Goal: Information Seeking & Learning: Learn about a topic

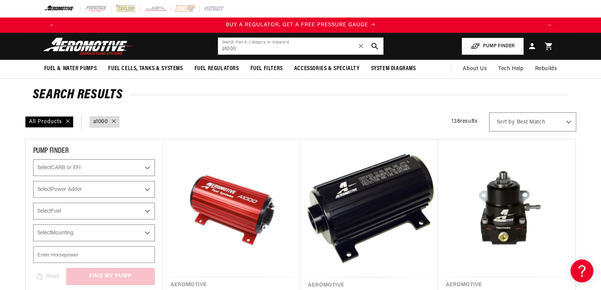
scroll to position [0, 444]
drag, startPoint x: 233, startPoint y: 52, endPoint x: 206, endPoint y: 43, distance: 28.4
click at [218, 45] on input "a1000" at bounding box center [300, 46] width 165 height 17
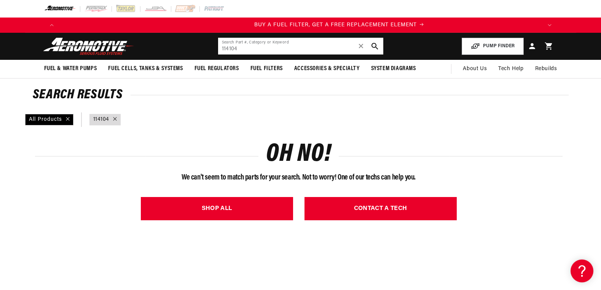
drag, startPoint x: 237, startPoint y: 44, endPoint x: 211, endPoint y: 45, distance: 26.3
click at [218, 46] on input "114104" at bounding box center [300, 46] width 165 height 17
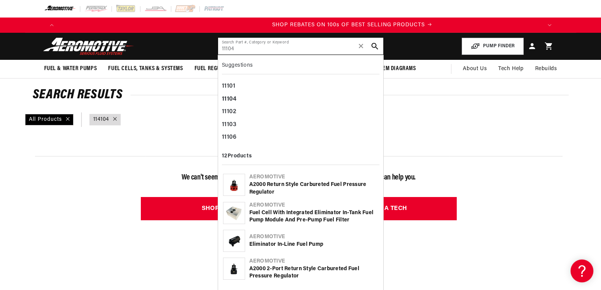
type input "11104"
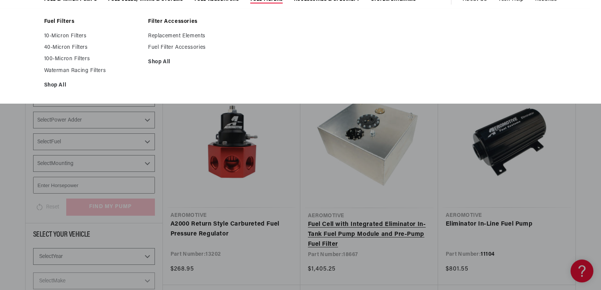
scroll to position [78, 0]
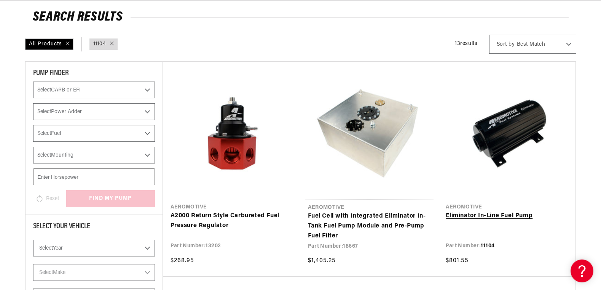
click at [508, 211] on link "Eliminator In-Line Fuel Pump" at bounding box center [507, 216] width 122 height 10
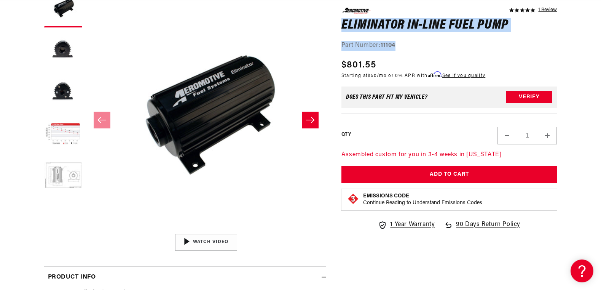
scroll to position [0, 1447]
drag, startPoint x: 391, startPoint y: 45, endPoint x: 341, endPoint y: 22, distance: 54.9
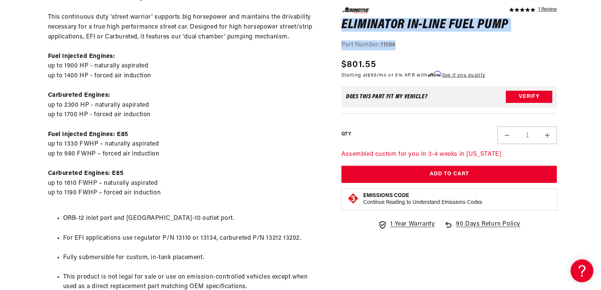
scroll to position [427, 0]
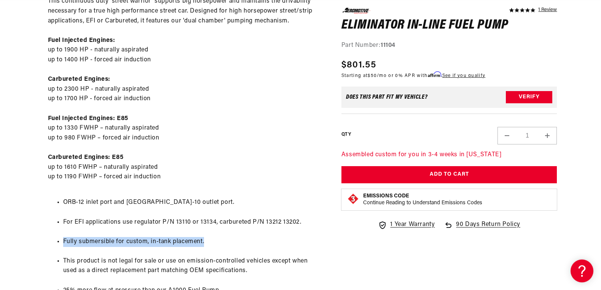
drag, startPoint x: 183, startPoint y: 245, endPoint x: 107, endPoint y: 211, distance: 82.8
click at [63, 244] on li "Fully submersible for custom, in-tank placement." at bounding box center [192, 242] width 259 height 10
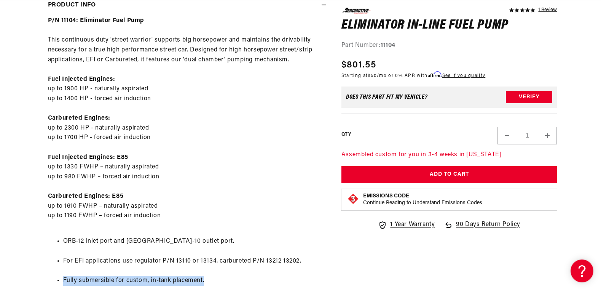
scroll to position [466, 0]
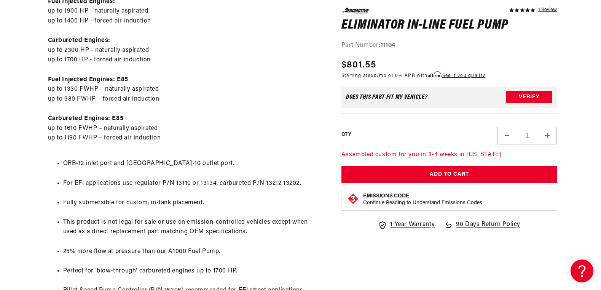
click at [207, 205] on li "Fully submersible for custom, in-tank placement." at bounding box center [192, 203] width 259 height 10
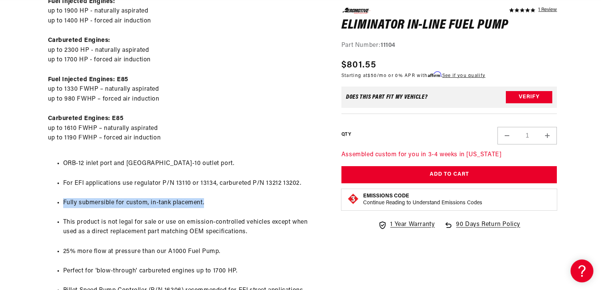
drag, startPoint x: 204, startPoint y: 205, endPoint x: 63, endPoint y: 207, distance: 140.8
click at [63, 207] on li "Fully submersible for custom, in-tank placement." at bounding box center [192, 203] width 259 height 10
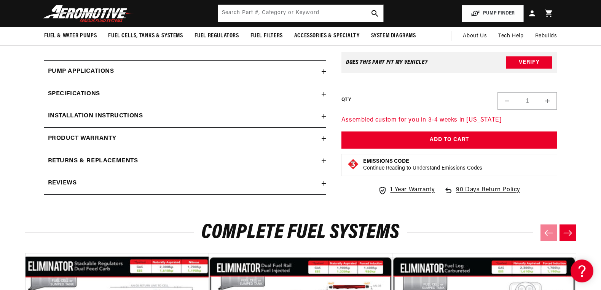
scroll to position [543, 0]
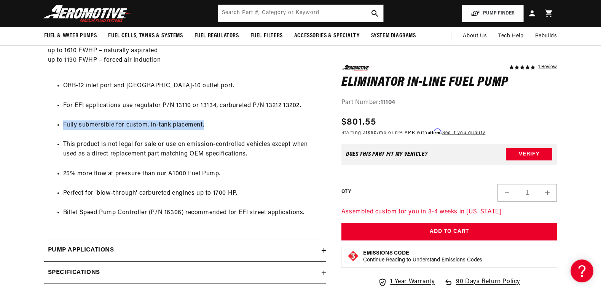
copy li "Fully submersible for custom, in-tank placement."
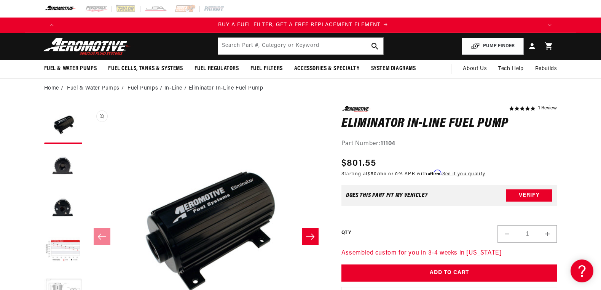
scroll to position [0, 482]
